Goal: Information Seeking & Learning: Learn about a topic

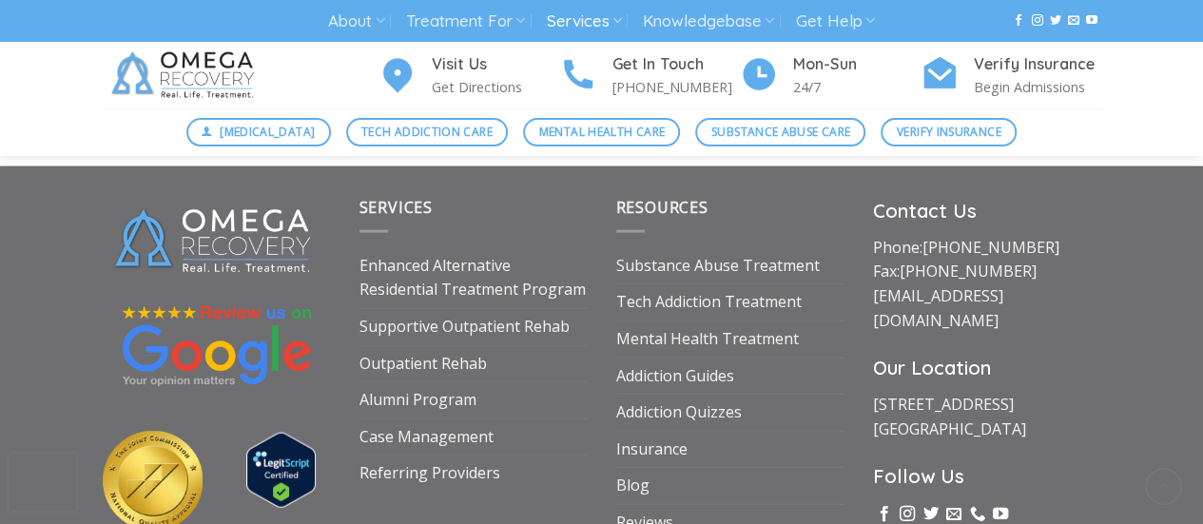
scroll to position [5613, 0]
